Goal: Task Accomplishment & Management: Use online tool/utility

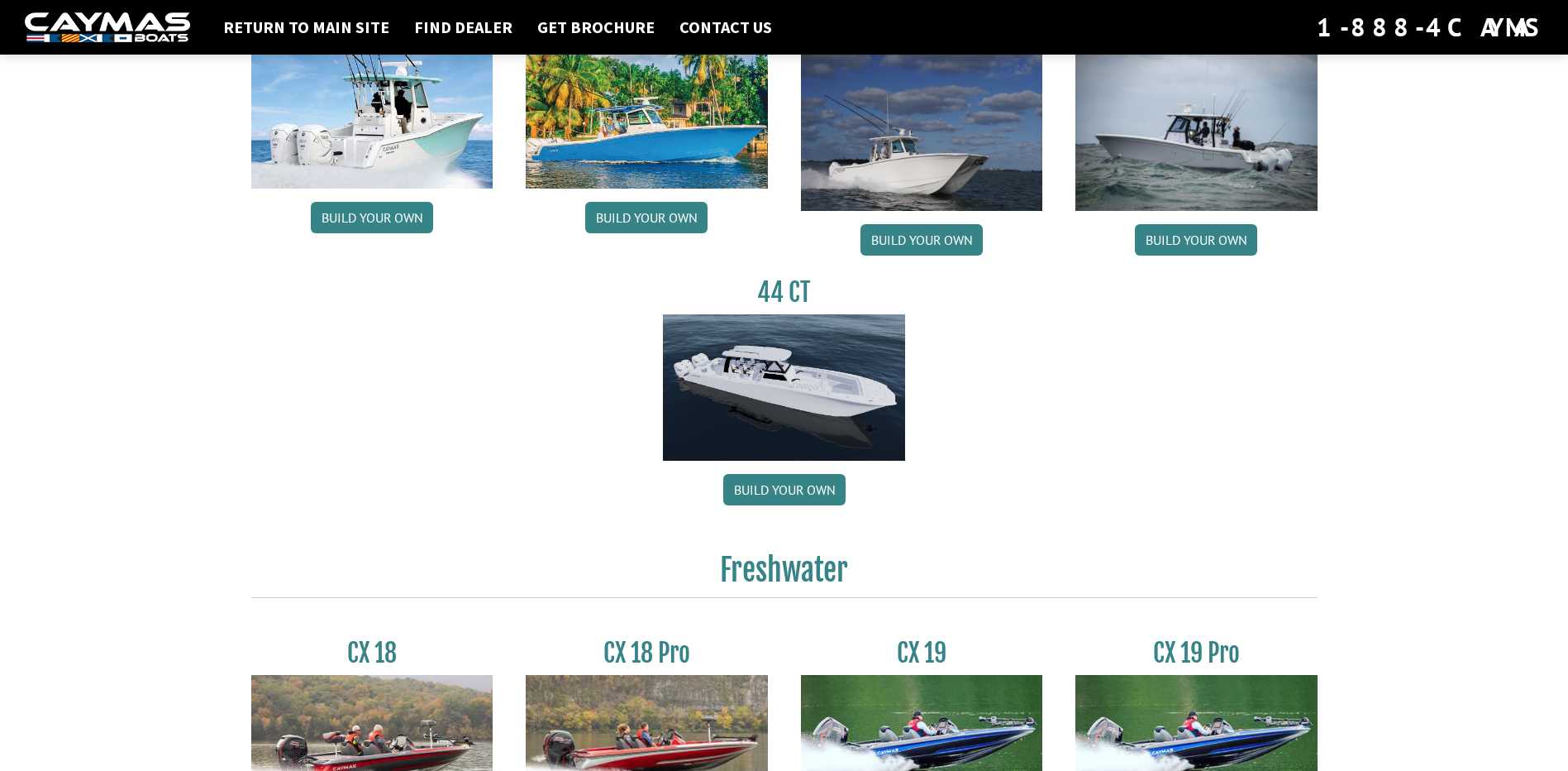
scroll to position [910, 0]
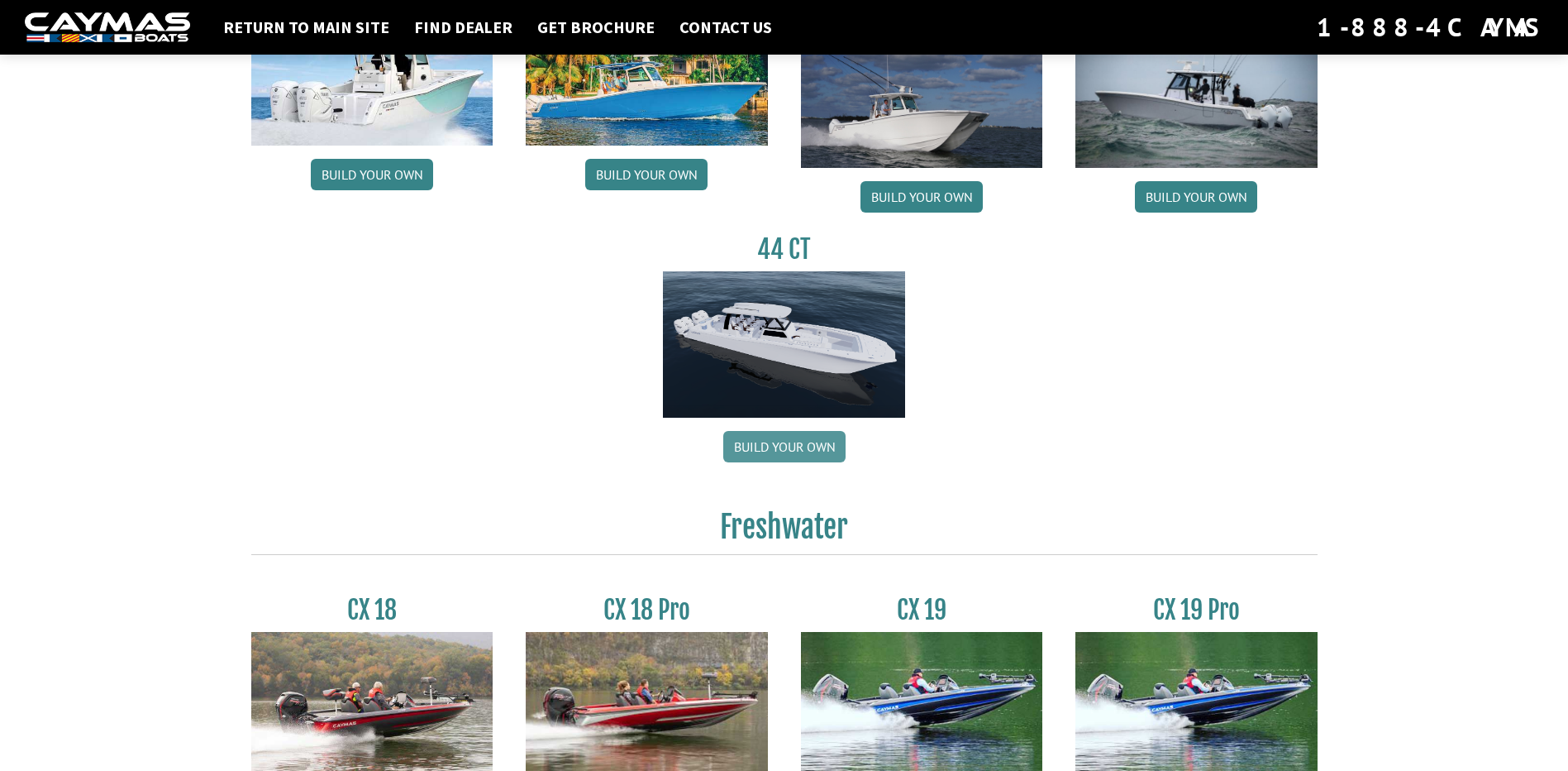
click at [798, 446] on link "Build your own" at bounding box center [785, 446] width 123 height 31
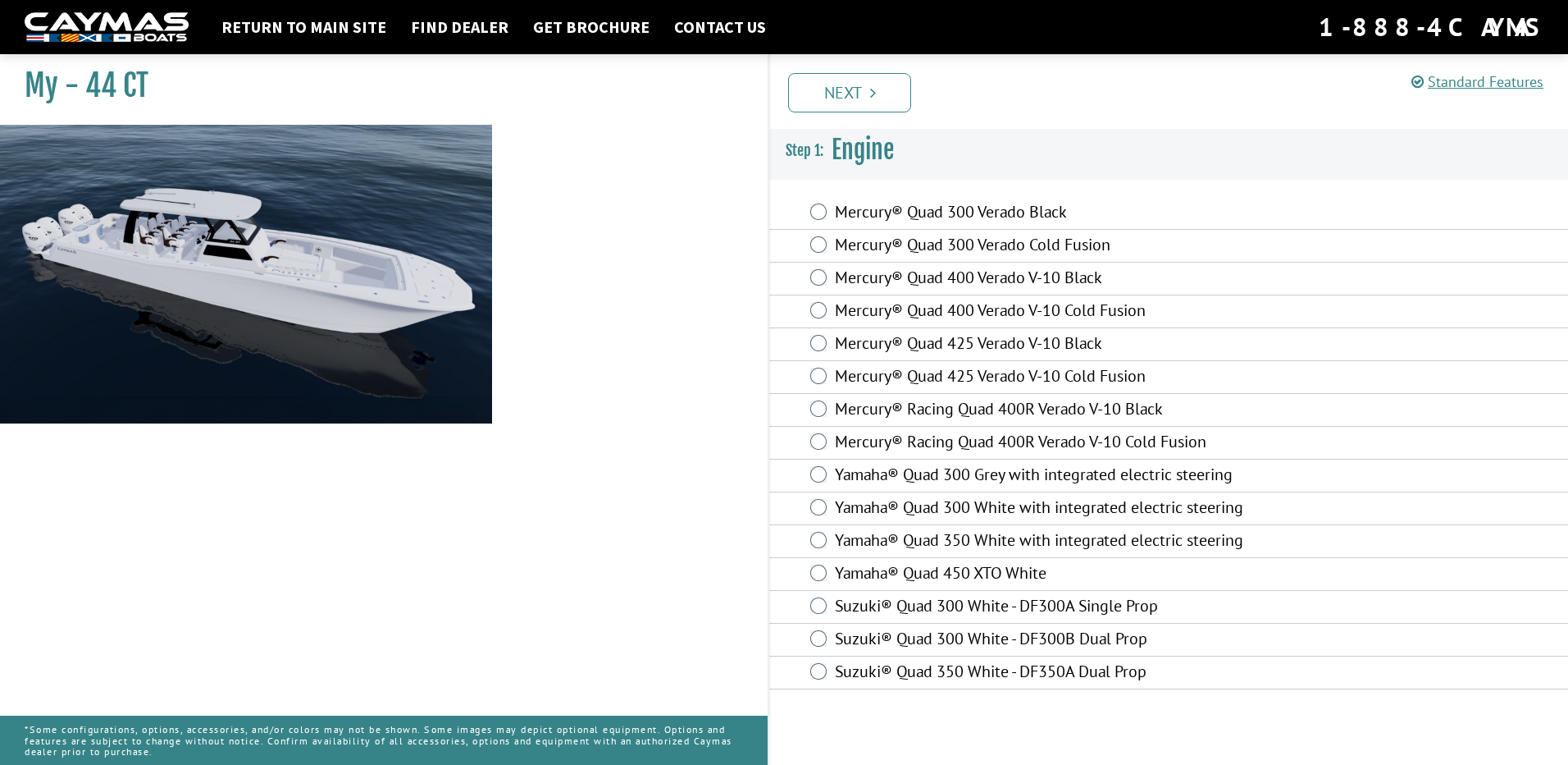
click at [809, 571] on div "Yamaha® Quad 450 XTO White" at bounding box center [1169, 574] width 799 height 33
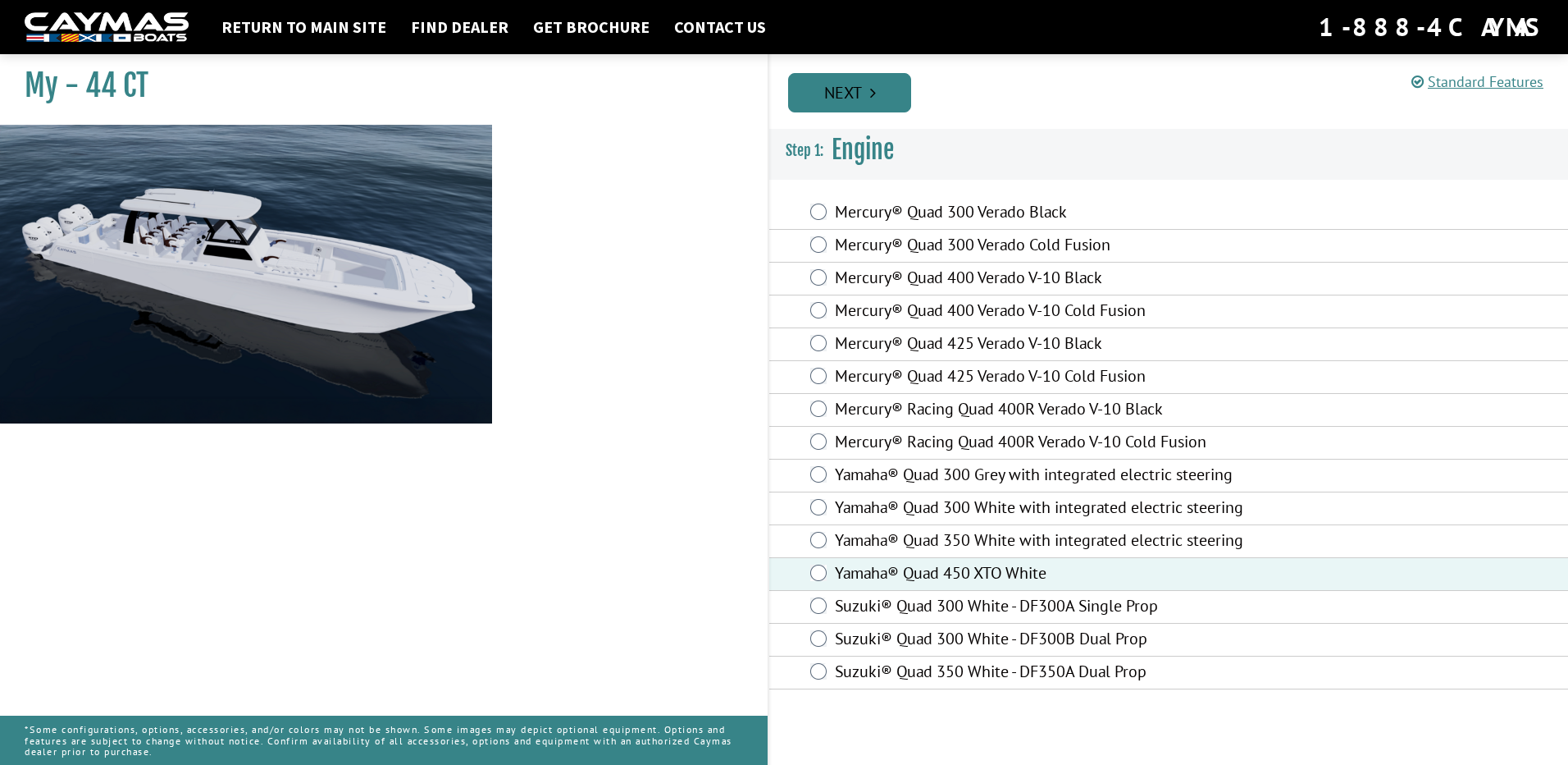
click at [874, 100] on icon "Pagination" at bounding box center [873, 93] width 6 height 17
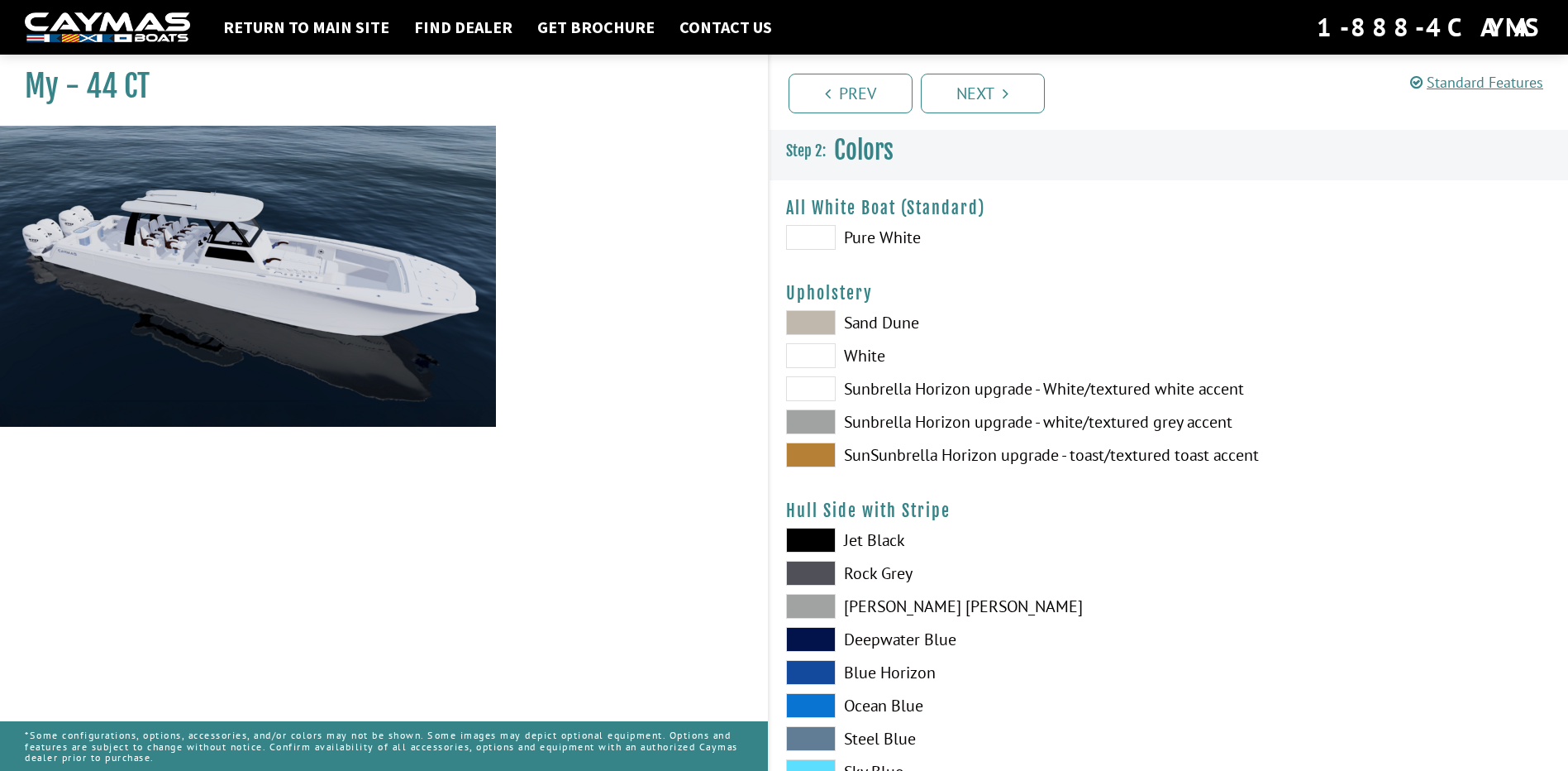
click at [810, 671] on span at bounding box center [812, 672] width 50 height 25
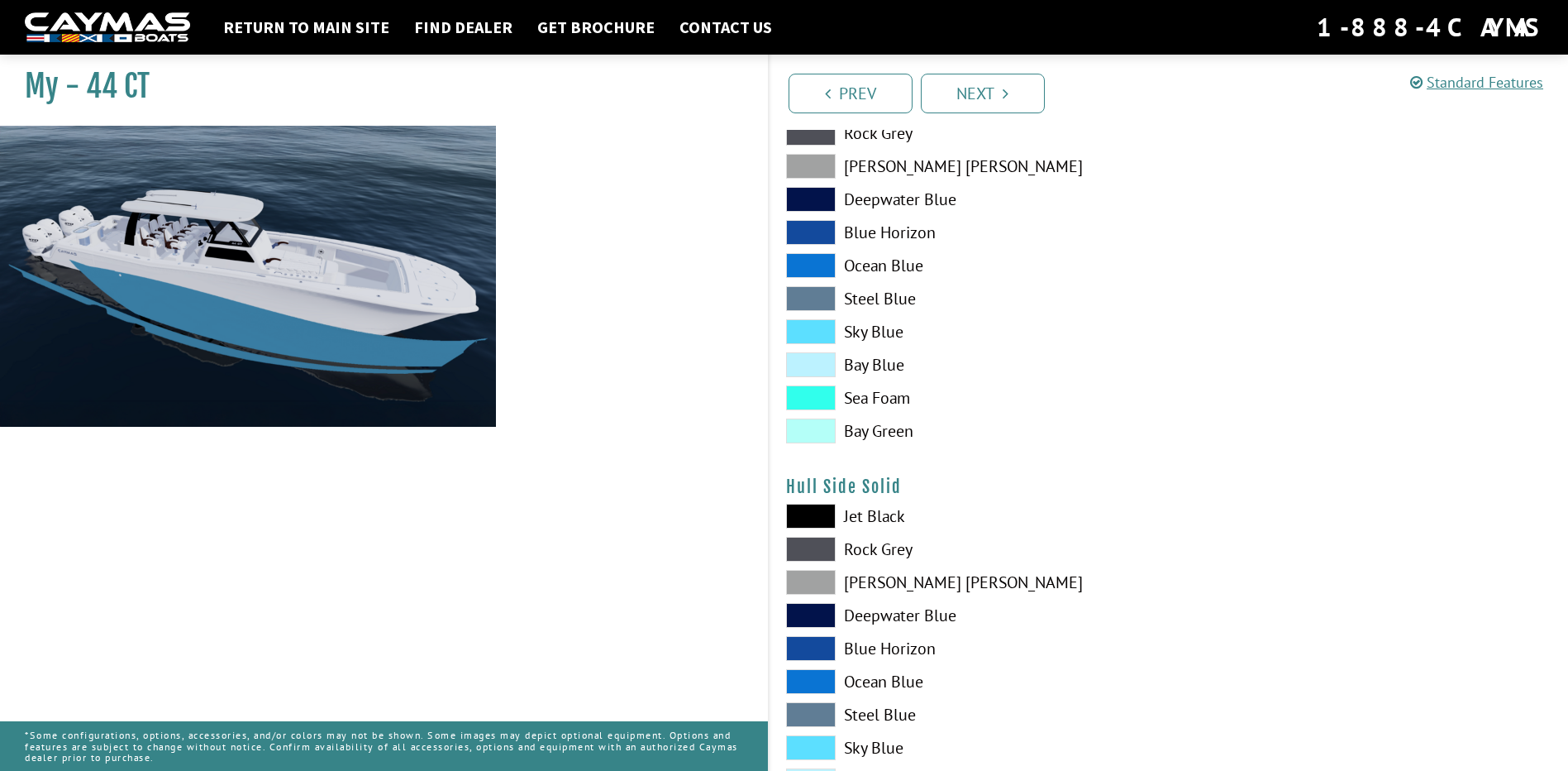
scroll to position [496, 0]
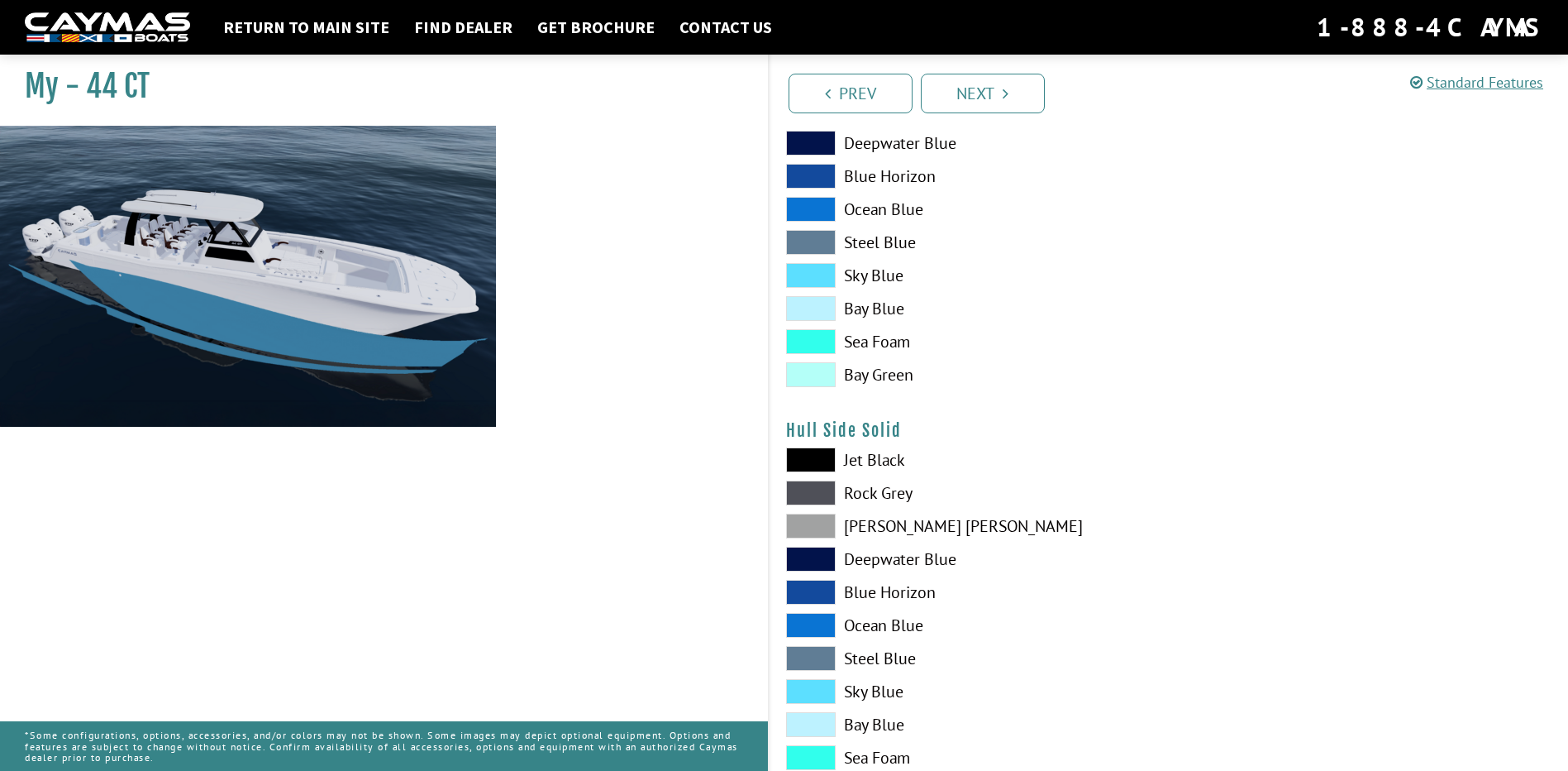
click at [821, 757] on span at bounding box center [812, 758] width 50 height 25
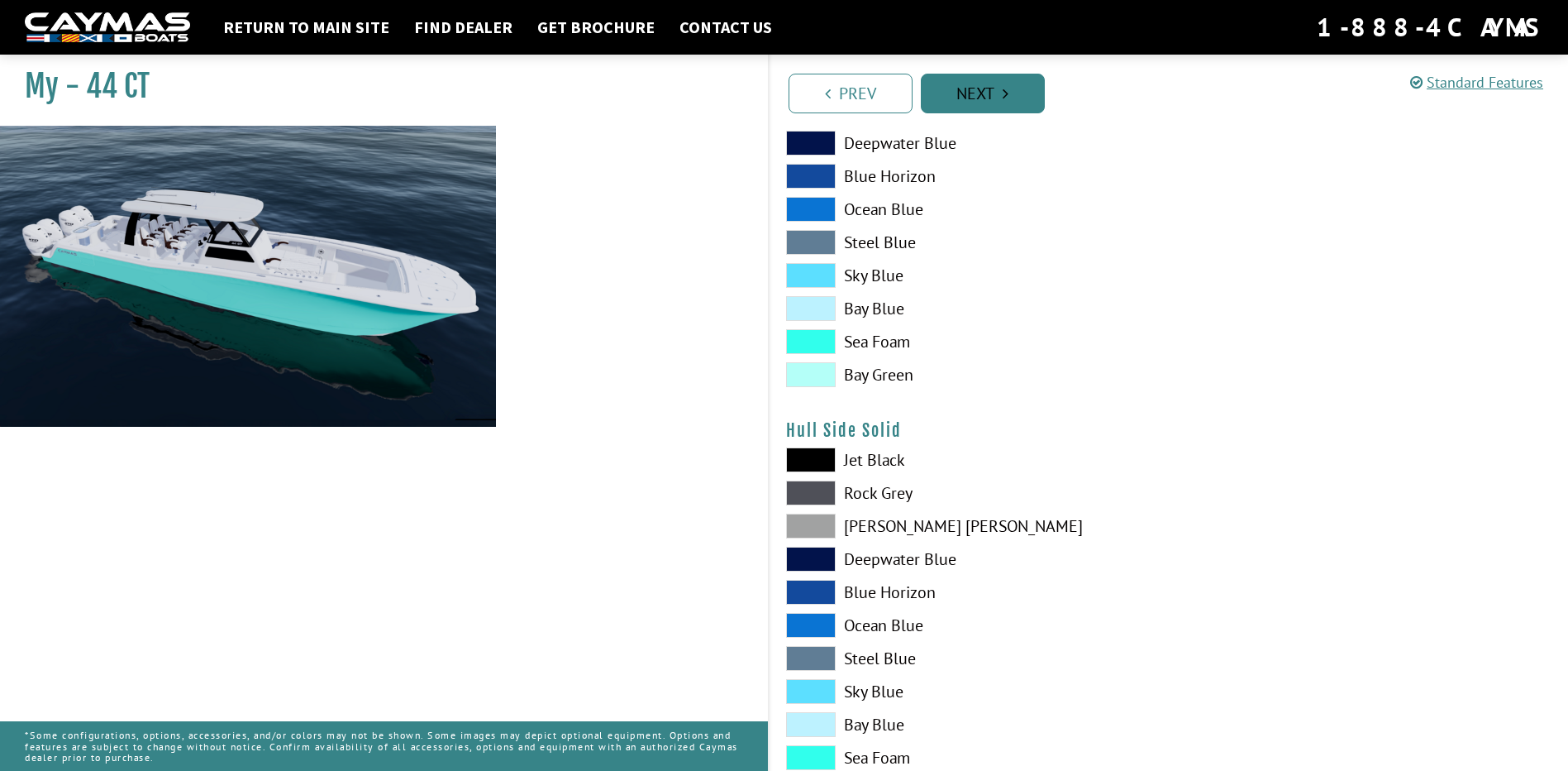
click at [960, 89] on link "Next" at bounding box center [983, 93] width 124 height 40
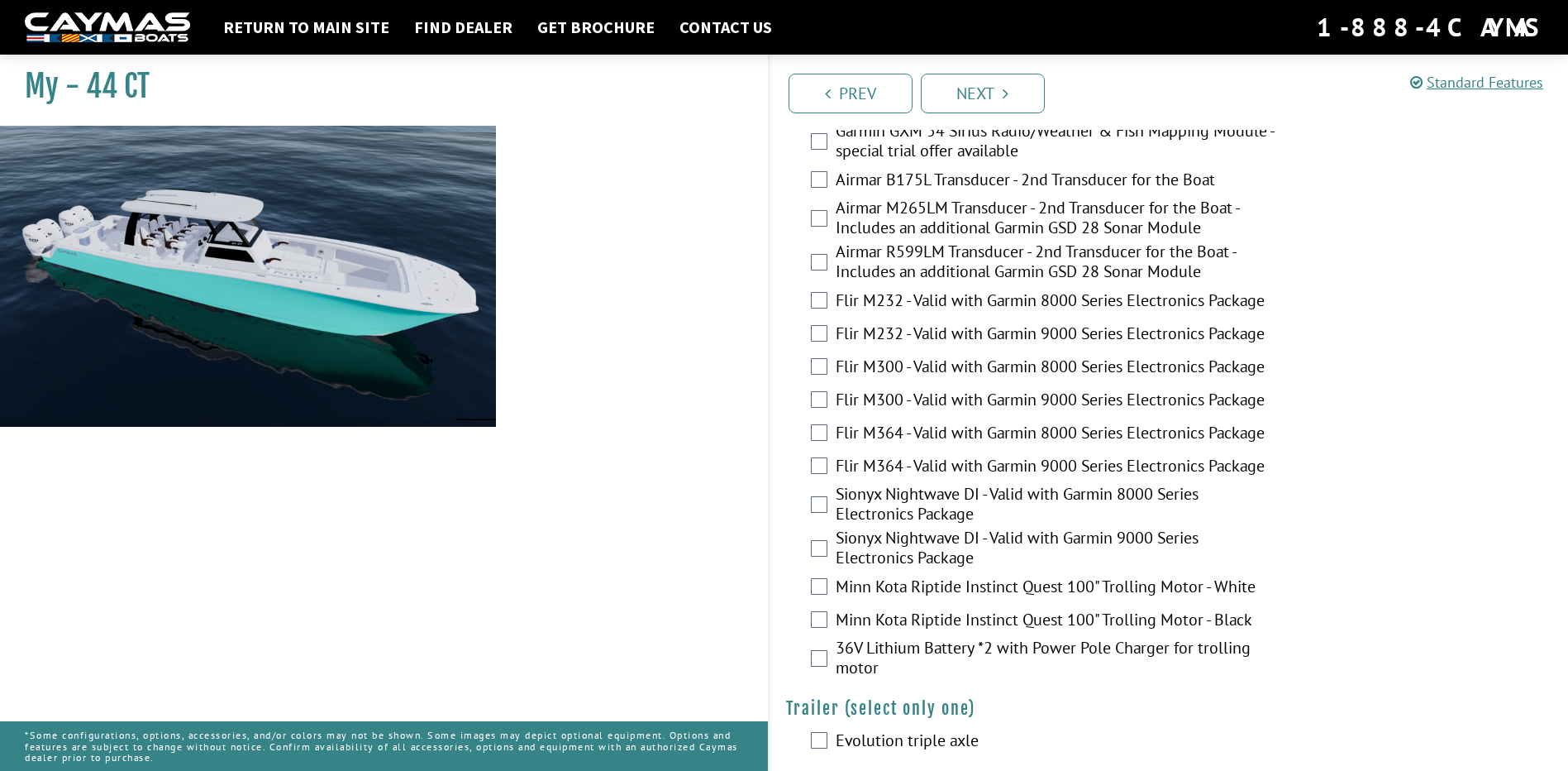
scroll to position [3245, 0]
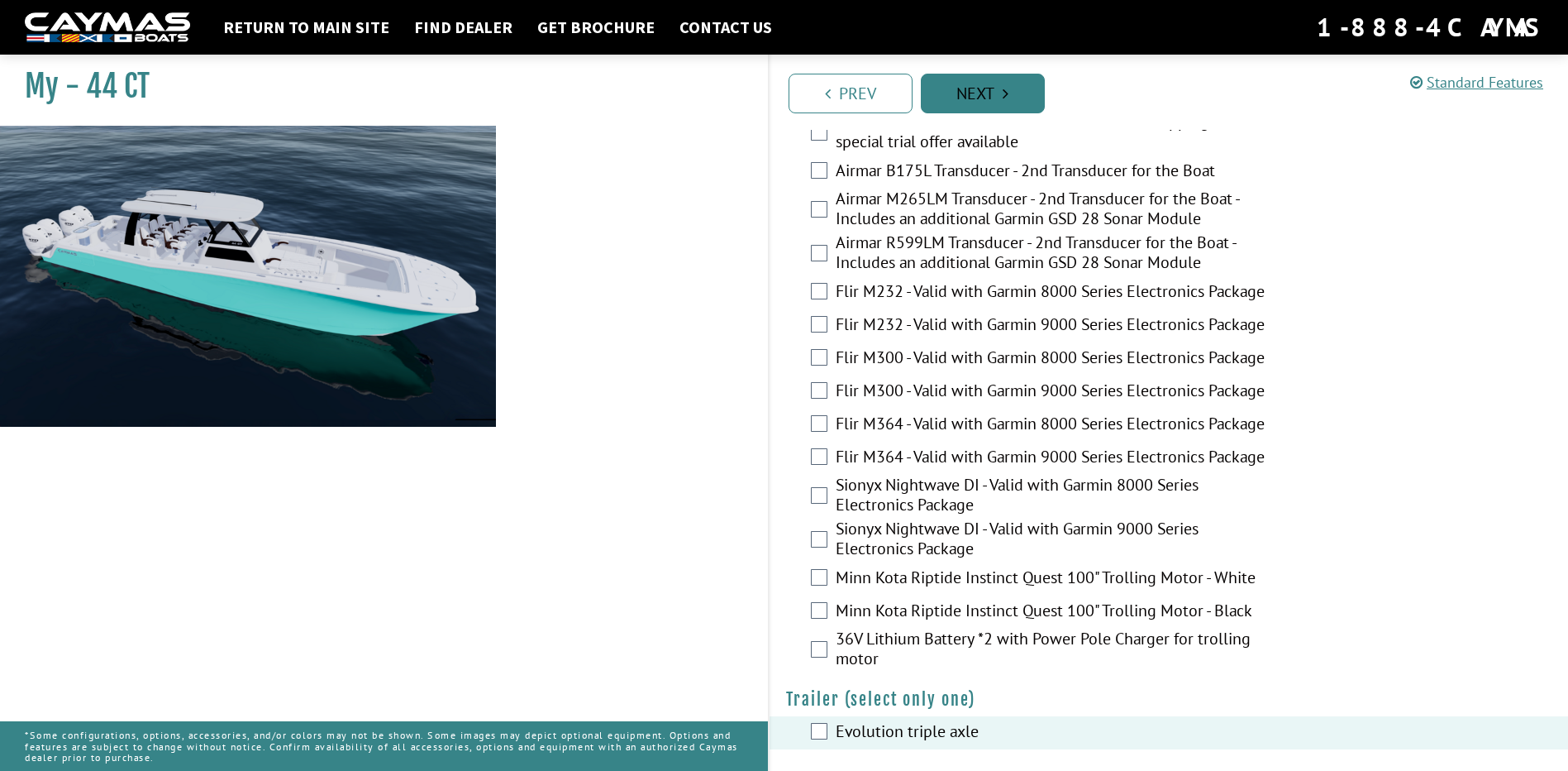
click at [1012, 87] on link "Next" at bounding box center [983, 93] width 124 height 40
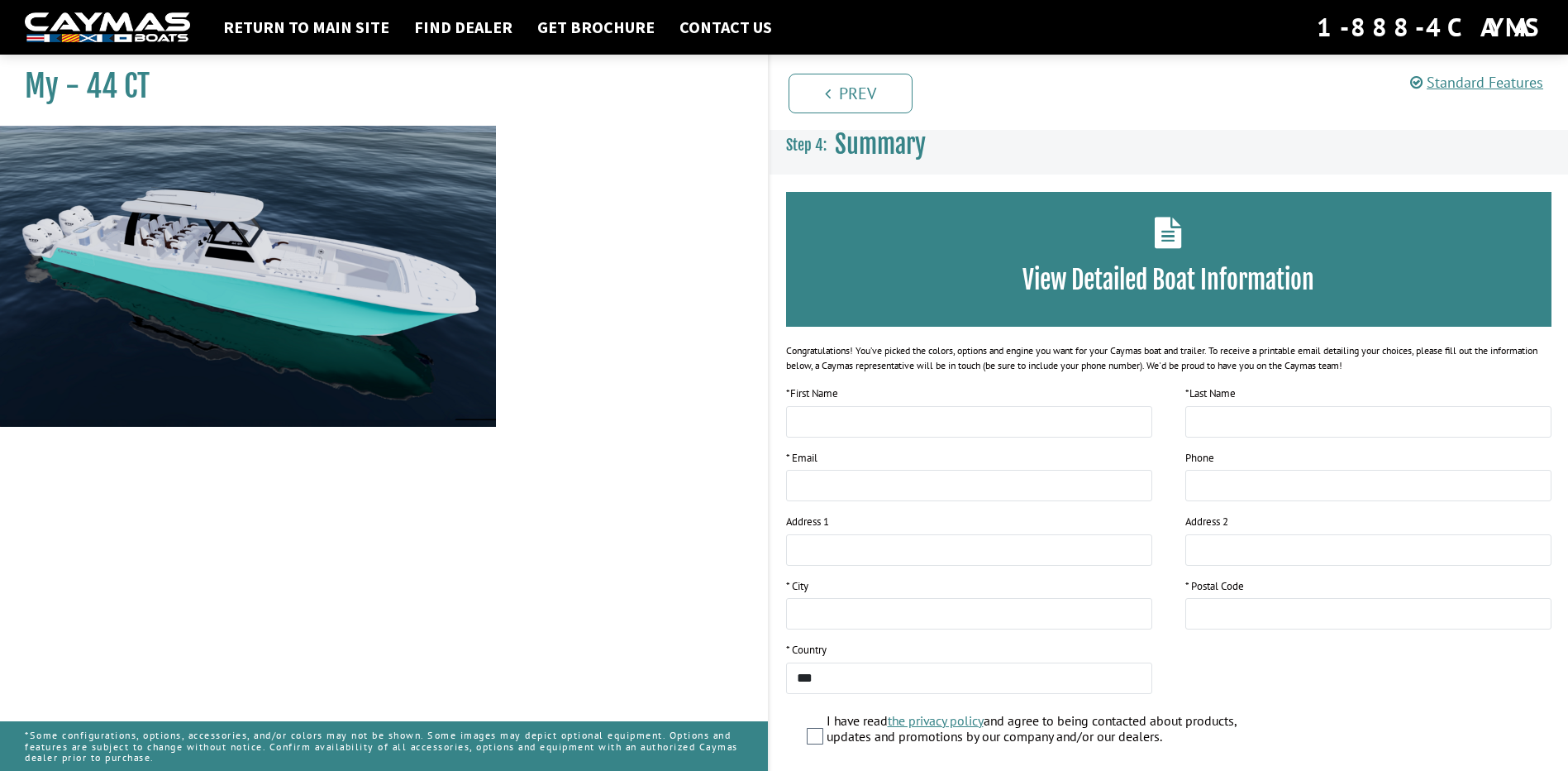
scroll to position [0, 0]
